Goal: Task Accomplishment & Management: Use online tool/utility

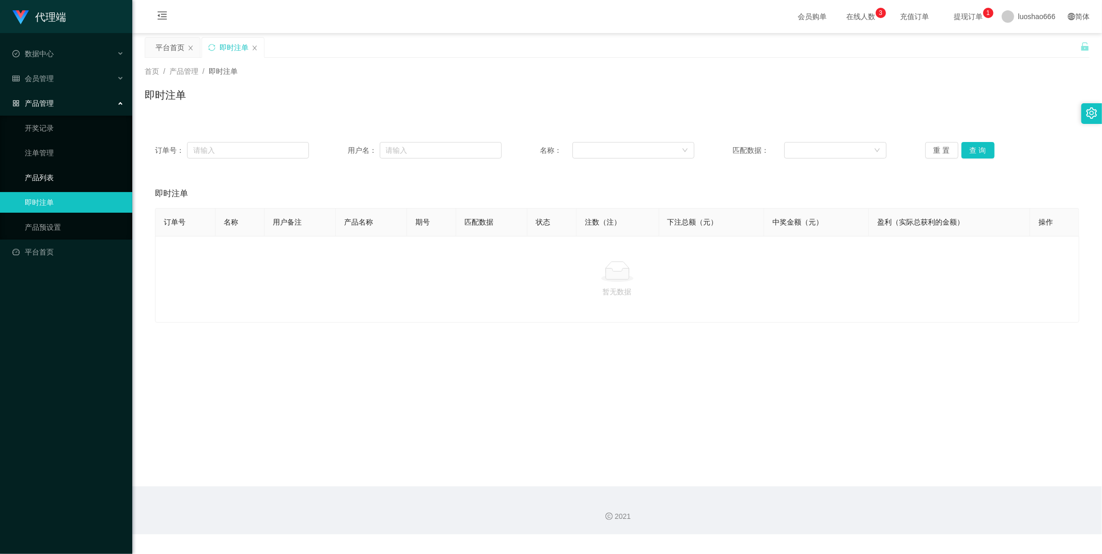
click at [61, 178] on link "产品列表" at bounding box center [74, 177] width 99 height 21
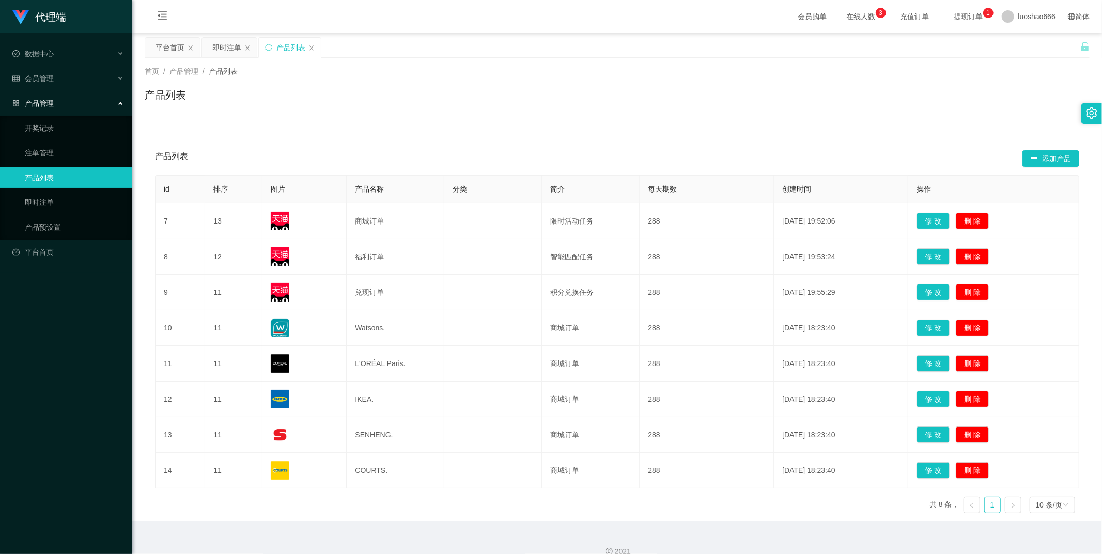
click at [86, 97] on div "产品管理" at bounding box center [66, 103] width 132 height 21
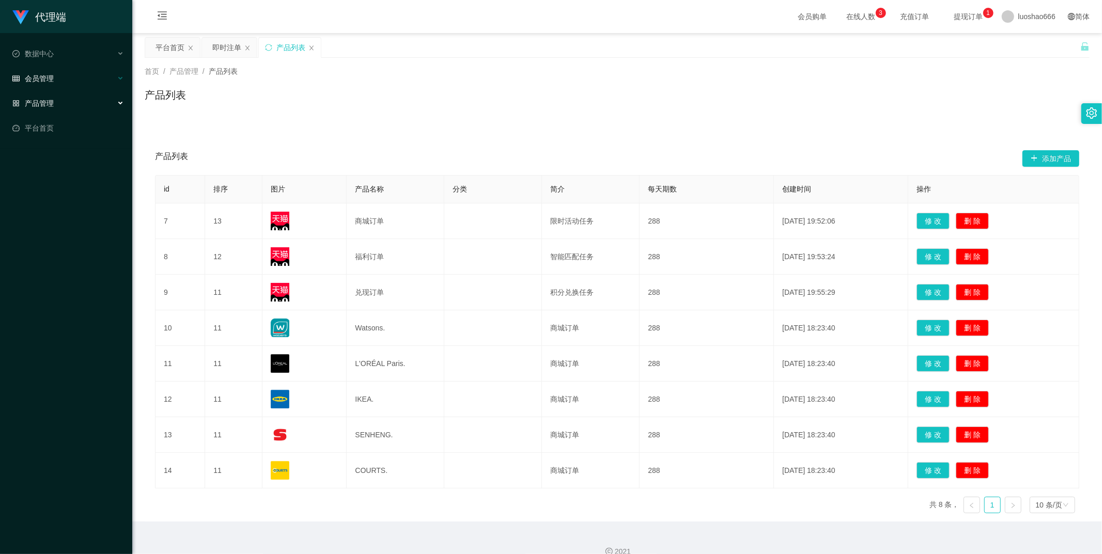
click at [96, 74] on div "会员管理" at bounding box center [66, 78] width 132 height 21
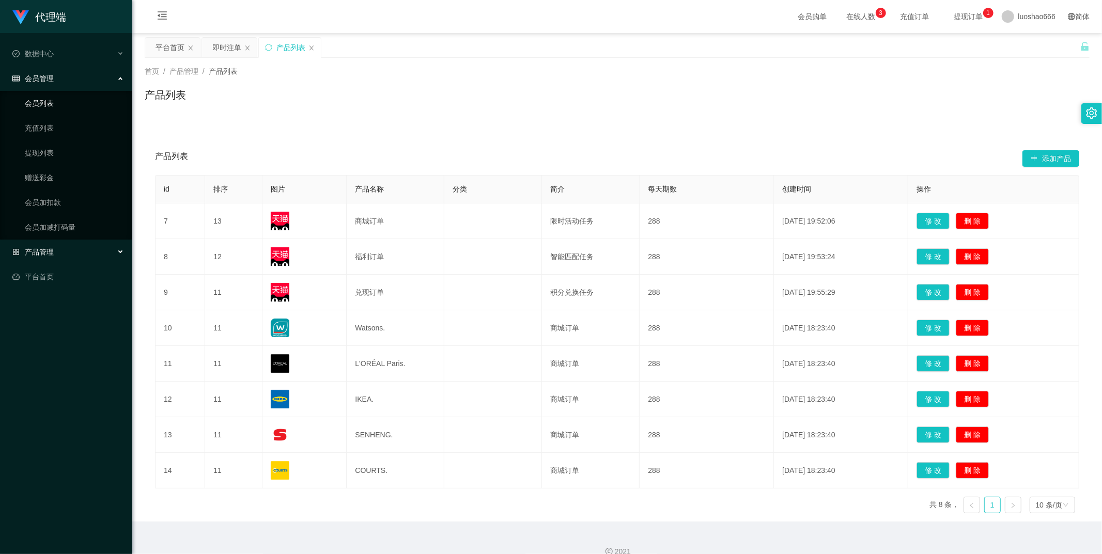
click at [85, 102] on link "会员列表" at bounding box center [74, 103] width 99 height 21
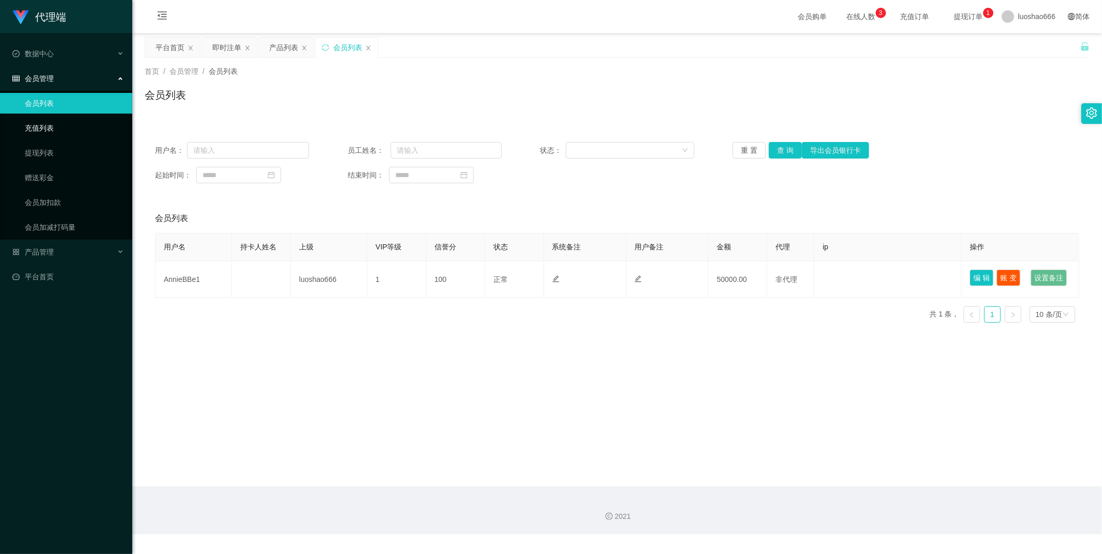
click at [89, 124] on link "充值列表" at bounding box center [74, 128] width 99 height 21
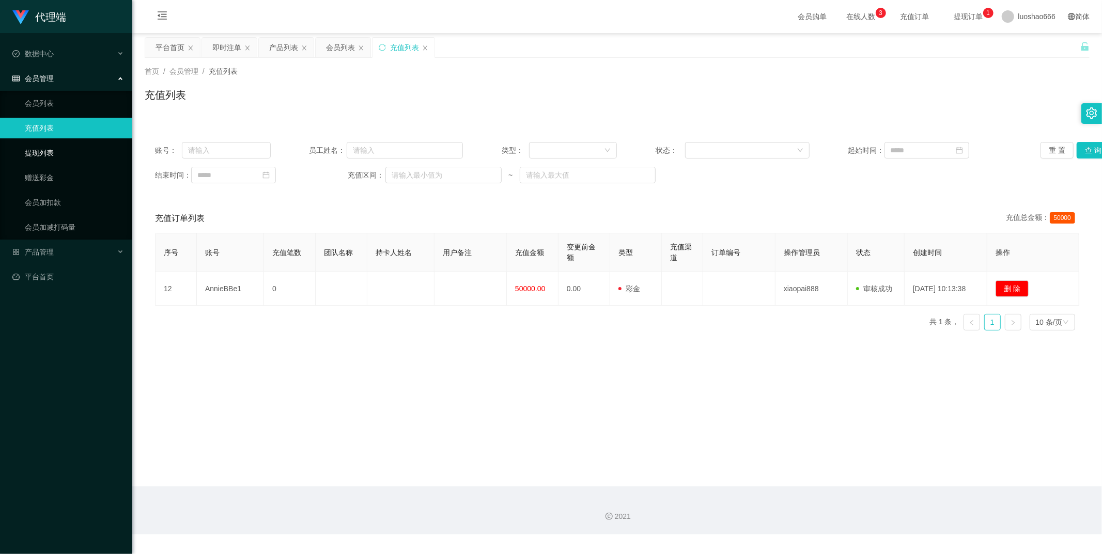
click at [83, 146] on link "提现列表" at bounding box center [74, 153] width 99 height 21
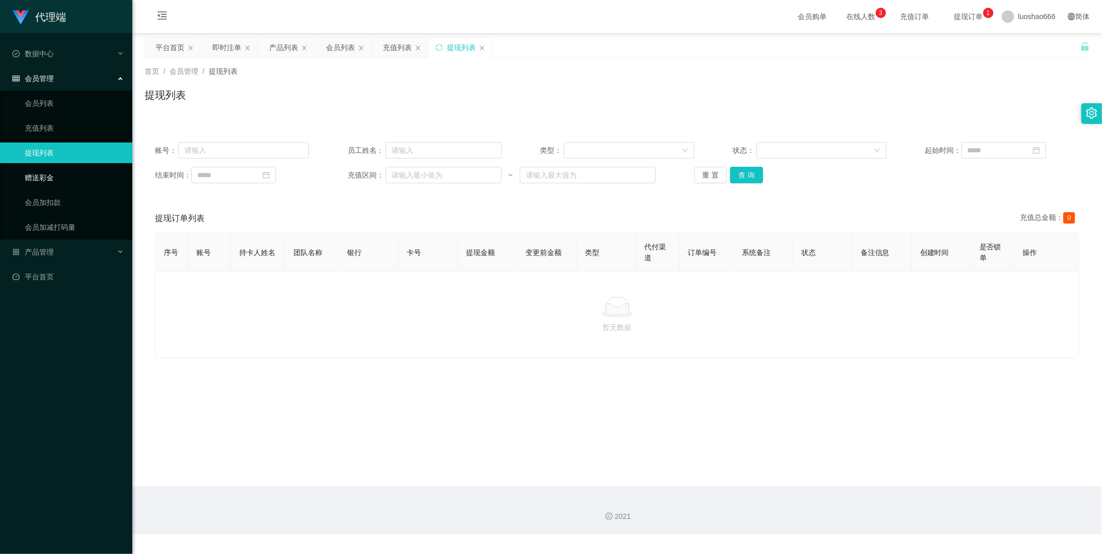
drag, startPoint x: 91, startPoint y: 178, endPoint x: 98, endPoint y: 178, distance: 7.2
click at [91, 178] on link "赠送彩金" at bounding box center [74, 177] width 99 height 21
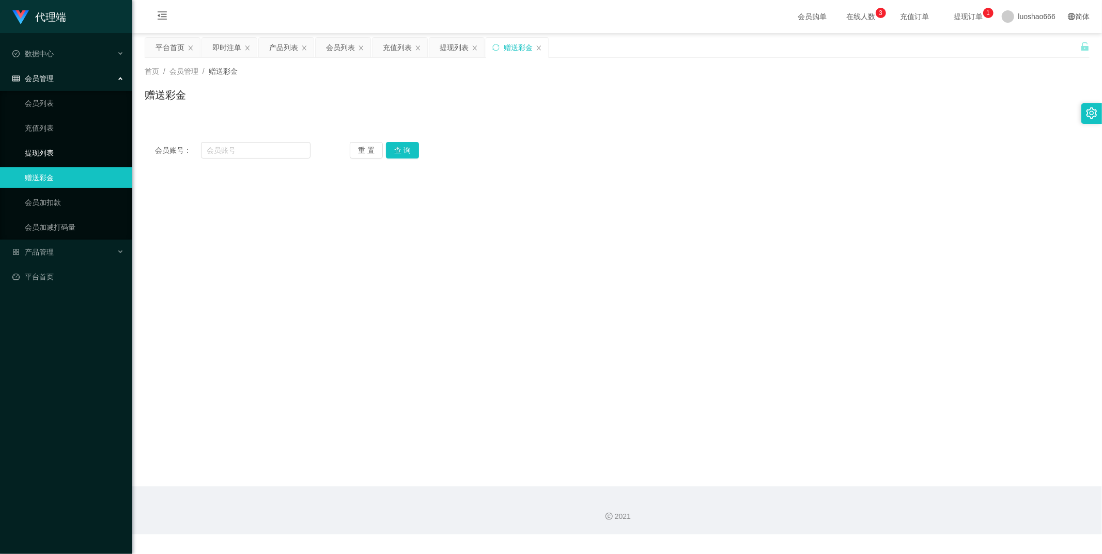
click at [75, 148] on link "提现列表" at bounding box center [74, 153] width 99 height 21
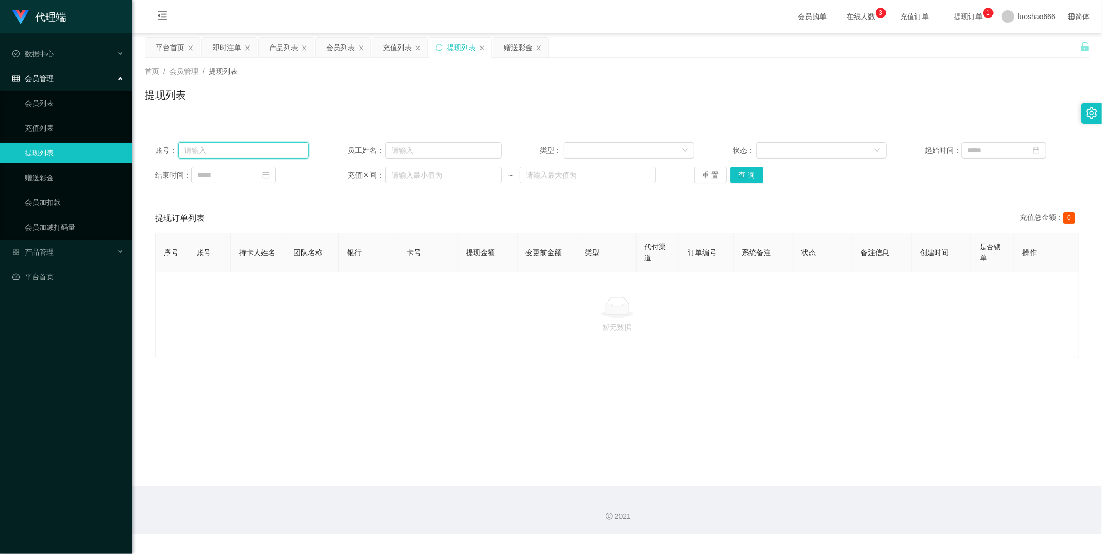
click at [250, 152] on input "text" at bounding box center [243, 150] width 131 height 17
click at [81, 101] on link "会员列表" at bounding box center [74, 103] width 99 height 21
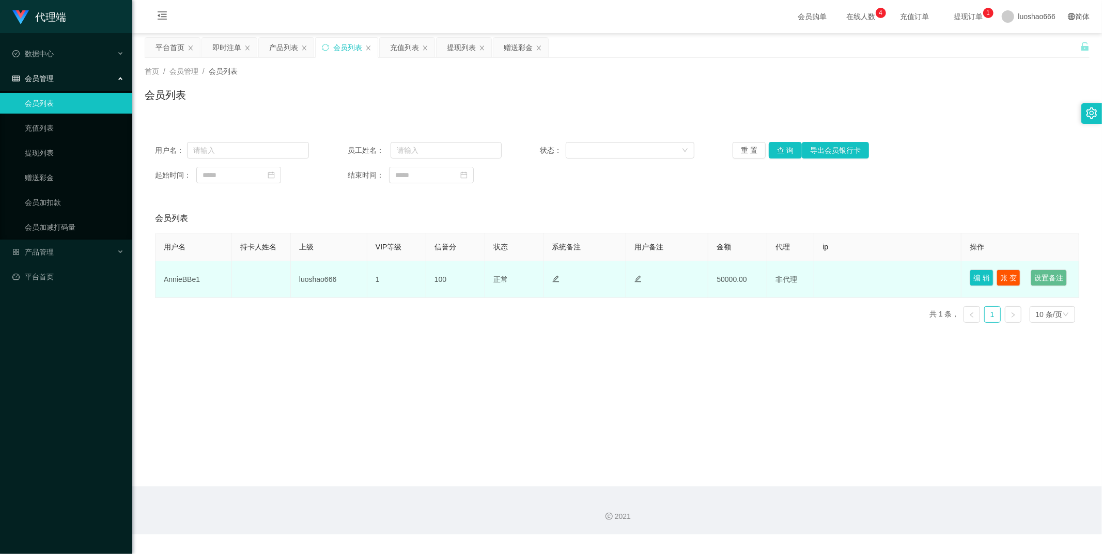
click at [724, 298] on td "50000.00" at bounding box center [737, 279] width 59 height 37
drag, startPoint x: 712, startPoint y: 287, endPoint x: 753, endPoint y: 295, distance: 42.0
click at [753, 295] on td "50000.00" at bounding box center [737, 279] width 59 height 37
copy td "50000.00"
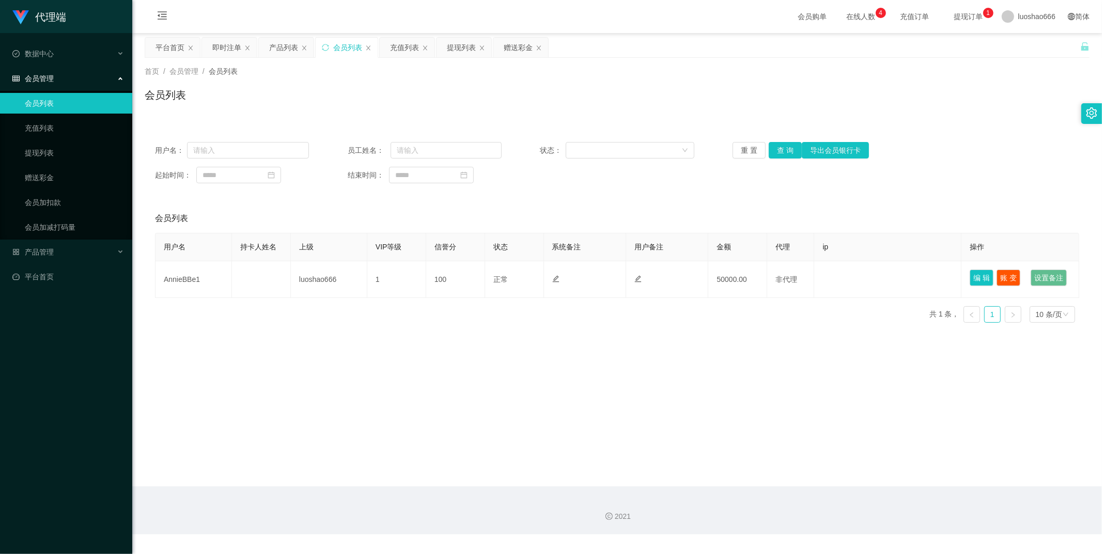
click at [484, 327] on div "用户名 持卡人姓名 上级 VIP等级 信誉分 状态 系统备注 用户备注 金额 代理 ip 操作 AnnieBBe1 luoshao666 1 100 正常 禁…" at bounding box center [617, 282] width 924 height 98
drag, startPoint x: 167, startPoint y: 48, endPoint x: 161, endPoint y: 63, distance: 16.7
click at [167, 47] on div "平台首页" at bounding box center [169, 48] width 29 height 20
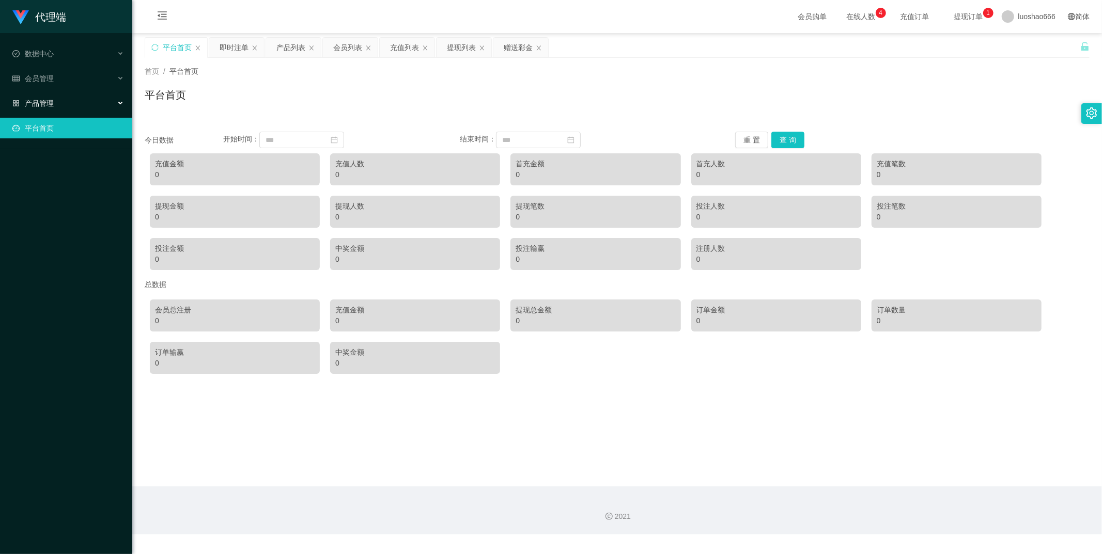
click at [58, 96] on div "产品管理" at bounding box center [66, 103] width 132 height 21
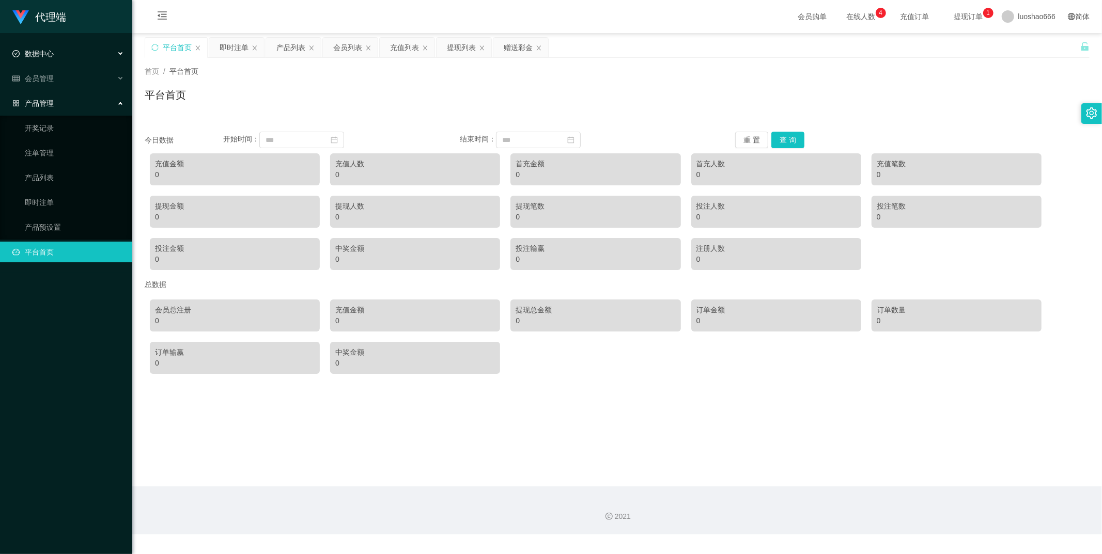
click at [69, 59] on div "数据中心" at bounding box center [66, 53] width 132 height 21
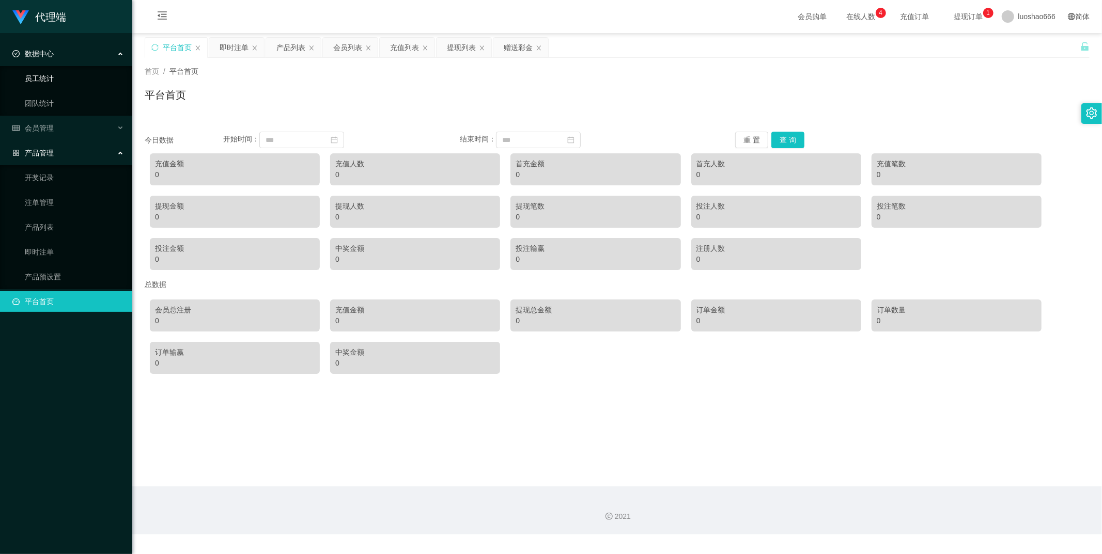
click at [75, 77] on link "员工统计" at bounding box center [74, 78] width 99 height 21
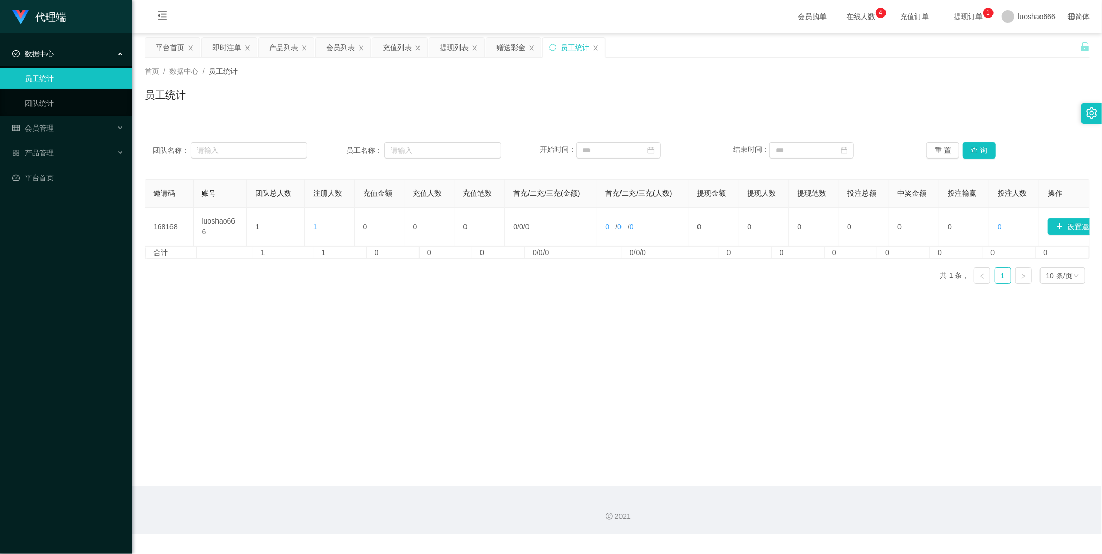
click at [71, 91] on ul "员工统计 团队统计" at bounding box center [66, 91] width 132 height 50
click at [65, 102] on link "团队统计" at bounding box center [74, 103] width 99 height 21
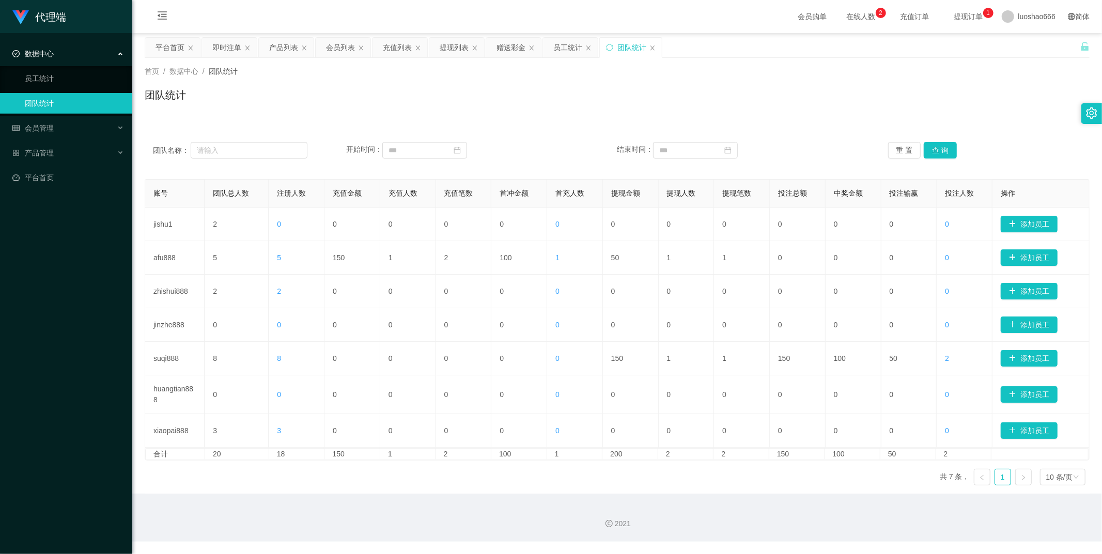
click at [953, 14] on span "提现订单 0 1 2 3 4 5 6 7 8 9 0 1 2 3 4 5 6 7 8 9 0 1 2 3 4 5 6 7 8 9" at bounding box center [968, 16] width 39 height 7
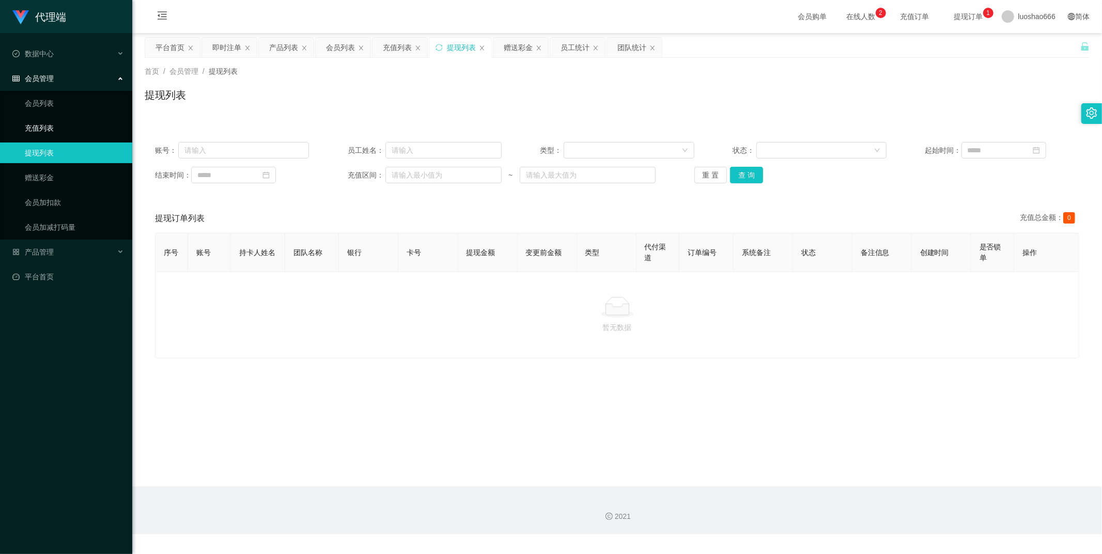
click at [52, 128] on link "充值列表" at bounding box center [74, 128] width 99 height 21
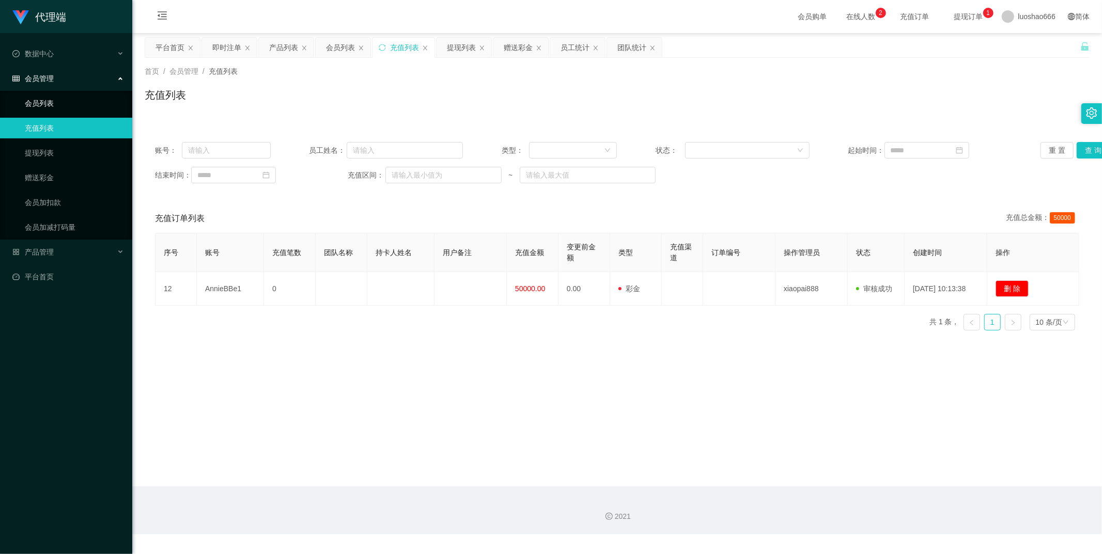
click at [58, 93] on link "会员列表" at bounding box center [74, 103] width 99 height 21
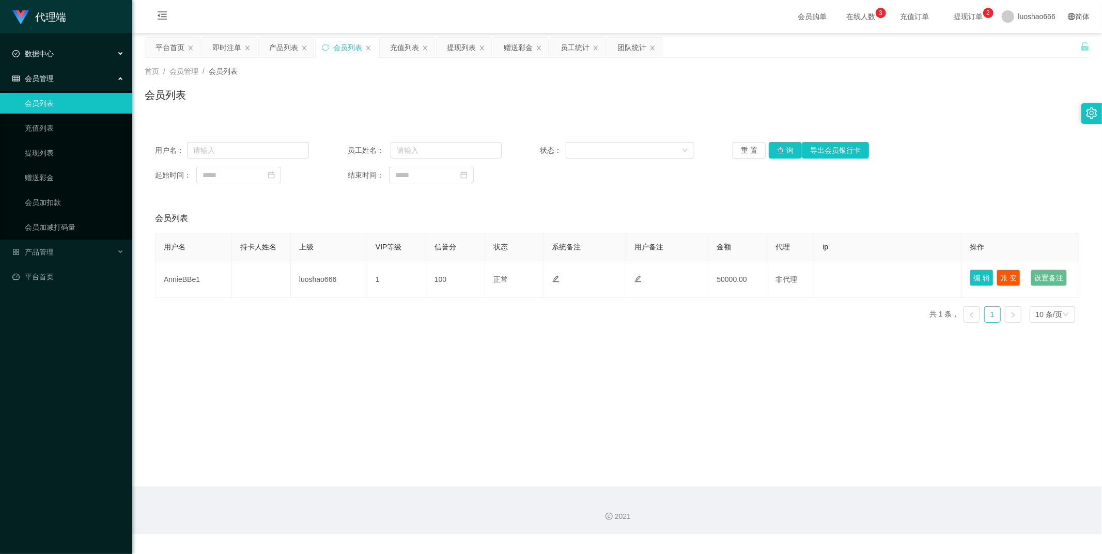
click at [67, 52] on div "数据中心" at bounding box center [66, 53] width 132 height 21
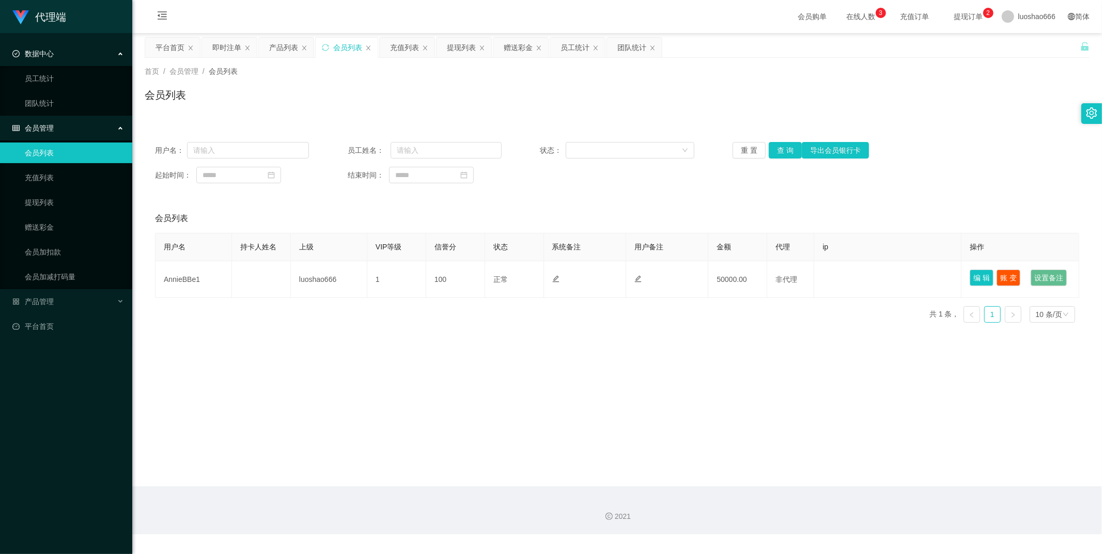
click at [791, 19] on span "会员购单" at bounding box center [812, 16] width 43 height 33
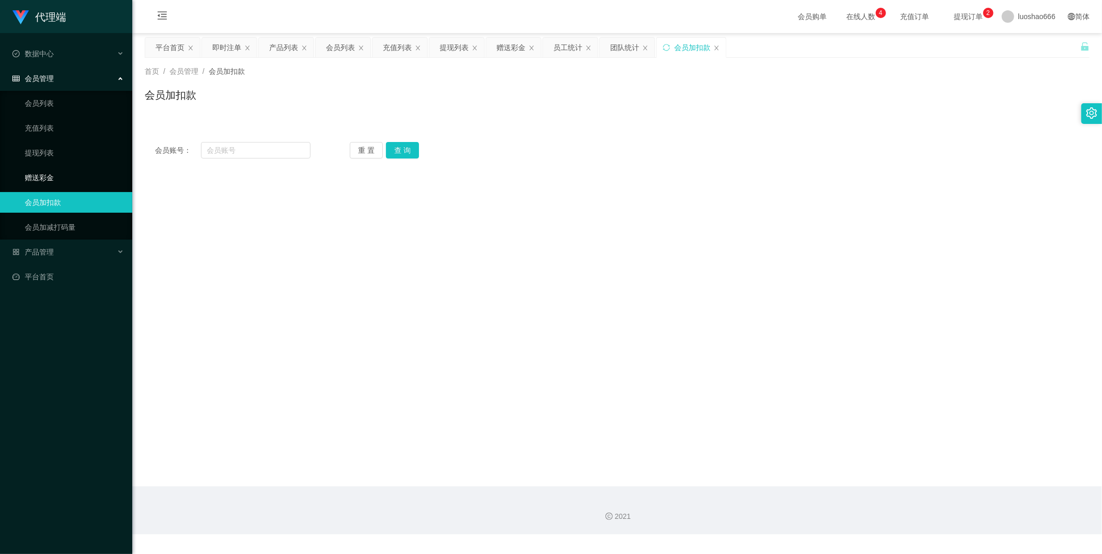
click at [79, 177] on link "赠送彩金" at bounding box center [74, 177] width 99 height 21
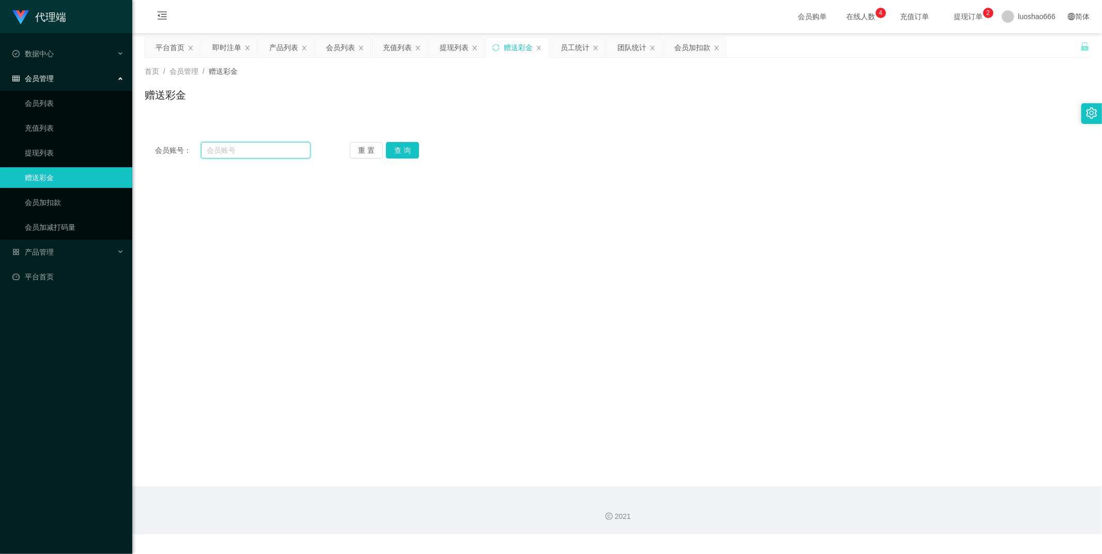
paste input "Kannet"
type input "Kannet168"
click at [407, 149] on button "查 询" at bounding box center [402, 150] width 33 height 17
